Goal: Task Accomplishment & Management: Use online tool/utility

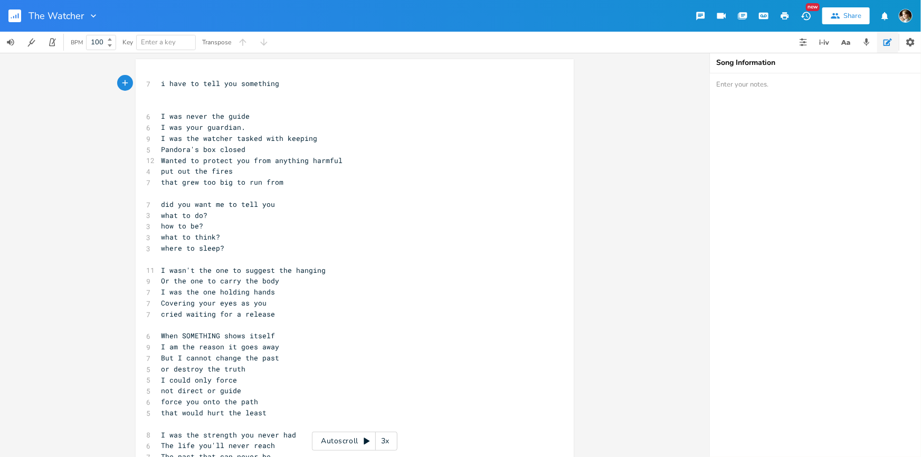
click at [166, 235] on span "what to think?" at bounding box center [190, 236] width 59 height 9
click at [165, 235] on span "what to think?" at bounding box center [190, 236] width 59 height 9
type textarea "when"
click at [231, 232] on pre "when to think?" at bounding box center [349, 237] width 381 height 11
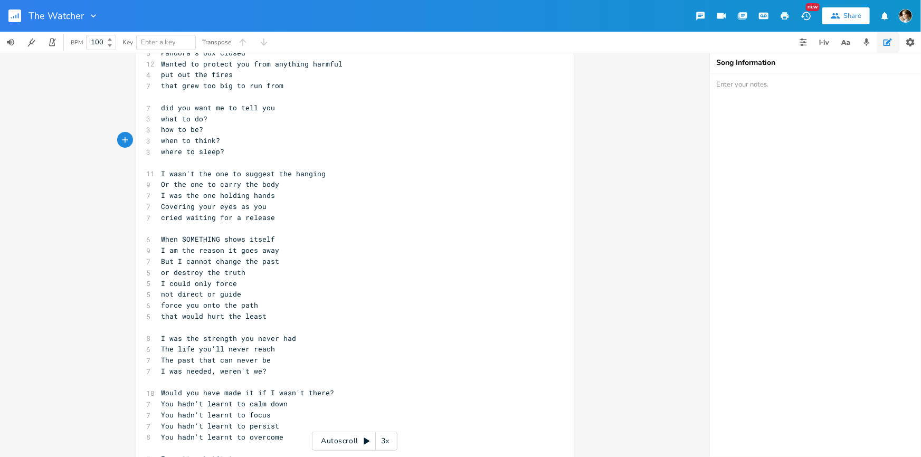
scroll to position [0, 0]
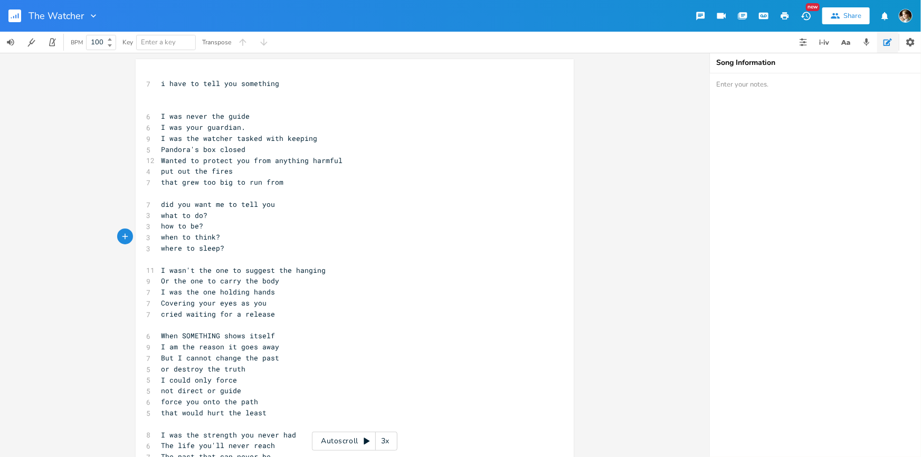
click at [270, 316] on pre "cried waiting for a release" at bounding box center [349, 314] width 381 height 11
click at [240, 329] on pre "​" at bounding box center [349, 325] width 381 height 11
click at [217, 324] on pre "​" at bounding box center [349, 325] width 381 height 11
click at [182, 254] on pre "​" at bounding box center [349, 259] width 381 height 11
click at [186, 200] on span "did you want me to tell you" at bounding box center [218, 203] width 114 height 9
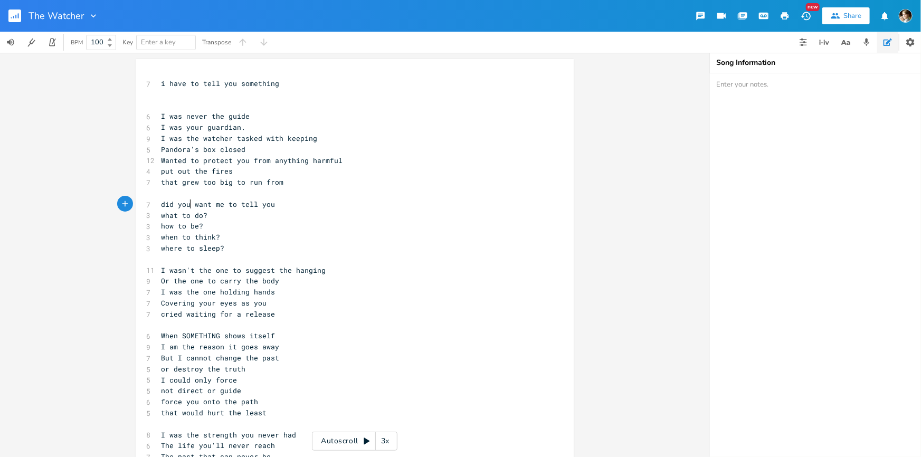
click at [186, 192] on pre "​" at bounding box center [349, 193] width 381 height 11
click at [178, 88] on pre "i have to tell you something" at bounding box center [349, 83] width 381 height 11
click at [178, 91] on pre "​" at bounding box center [349, 94] width 381 height 11
click at [175, 108] on pre "​" at bounding box center [349, 105] width 381 height 11
click at [162, 88] on pre "i have to tell you something" at bounding box center [349, 83] width 381 height 11
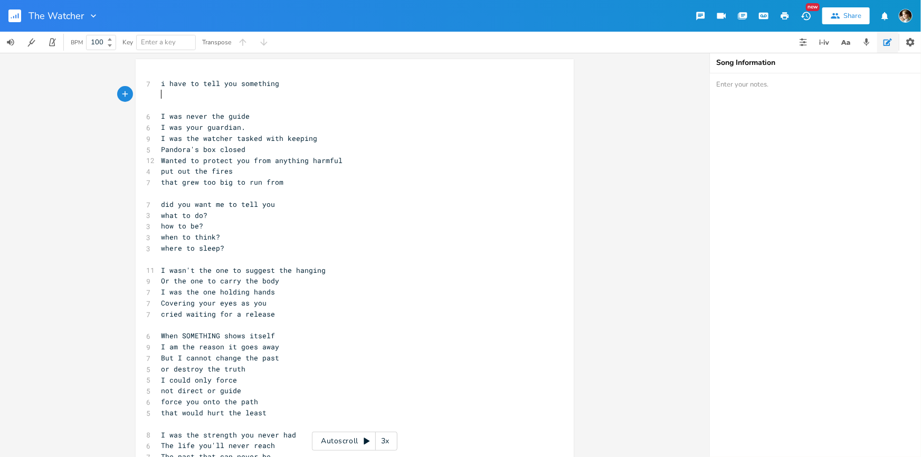
click at [163, 95] on pre "​" at bounding box center [349, 94] width 381 height 11
click at [159, 83] on pre "i have to tell you something" at bounding box center [349, 83] width 381 height 11
click at [160, 95] on pre "​" at bounding box center [349, 94] width 381 height 11
click at [163, 109] on pre "​" at bounding box center [349, 105] width 381 height 11
click at [171, 193] on pre "​" at bounding box center [349, 193] width 381 height 11
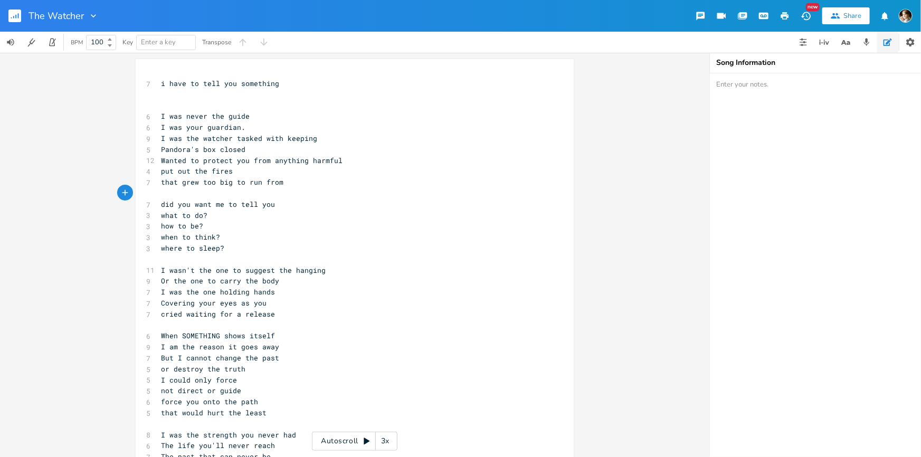
click at [178, 256] on pre "​" at bounding box center [349, 259] width 381 height 11
